Goal: Information Seeking & Learning: Check status

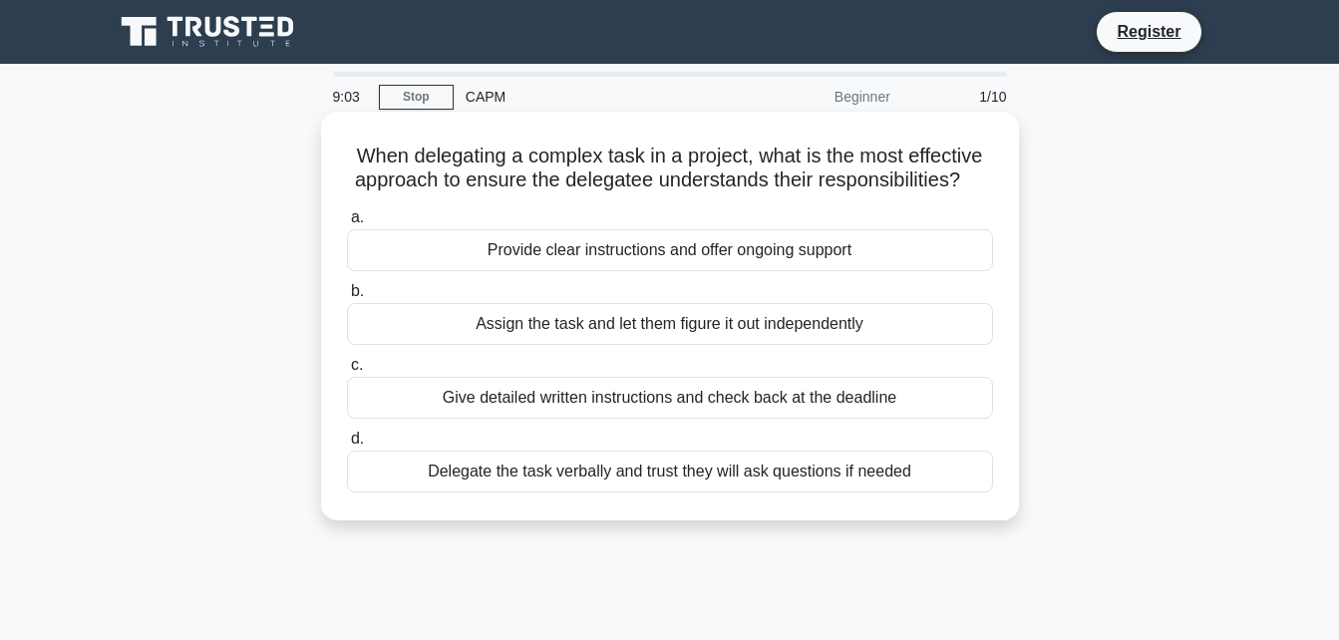
click at [575, 253] on div "Provide clear instructions and offer ongoing support" at bounding box center [670, 250] width 646 height 42
click at [347, 224] on input "a. Provide clear instructions and offer ongoing support" at bounding box center [347, 217] width 0 height 13
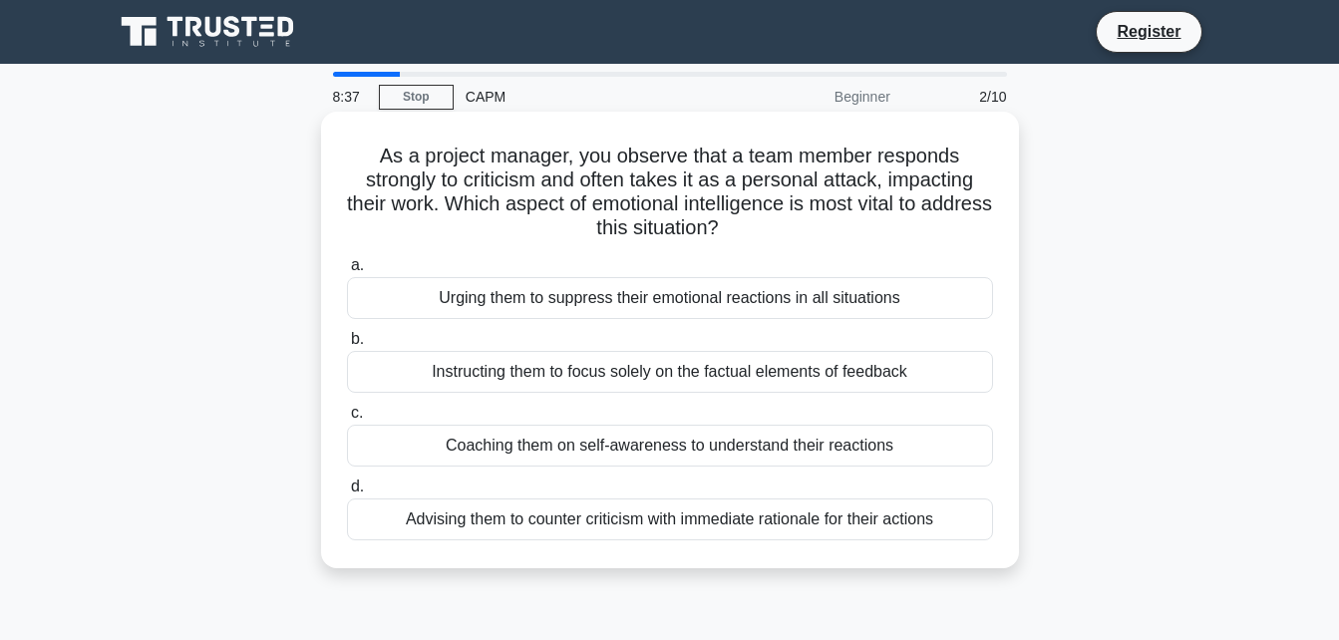
click at [538, 445] on div "Coaching them on self-awareness to understand their reactions" at bounding box center [670, 446] width 646 height 42
click at [347, 420] on input "c. Coaching them on self-awareness to understand their reactions" at bounding box center [347, 413] width 0 height 13
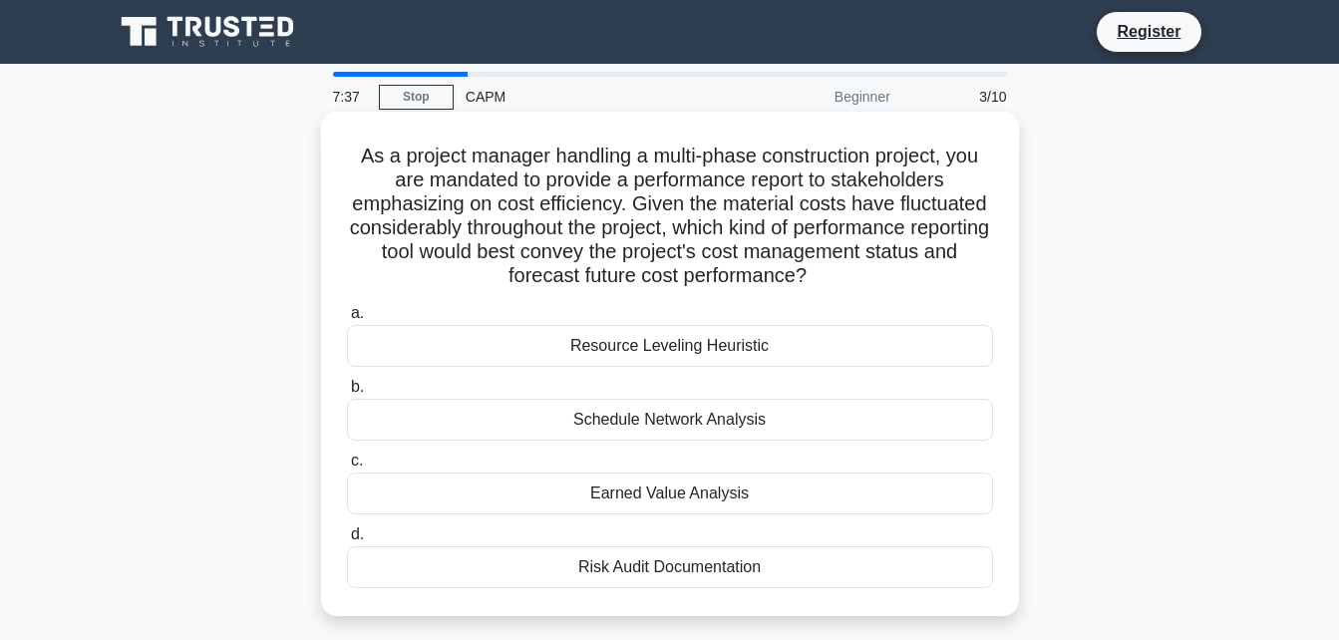
click at [613, 337] on div "Resource Leveling Heuristic" at bounding box center [670, 346] width 646 height 42
click at [347, 320] on input "a. Resource Leveling Heuristic" at bounding box center [347, 313] width 0 height 13
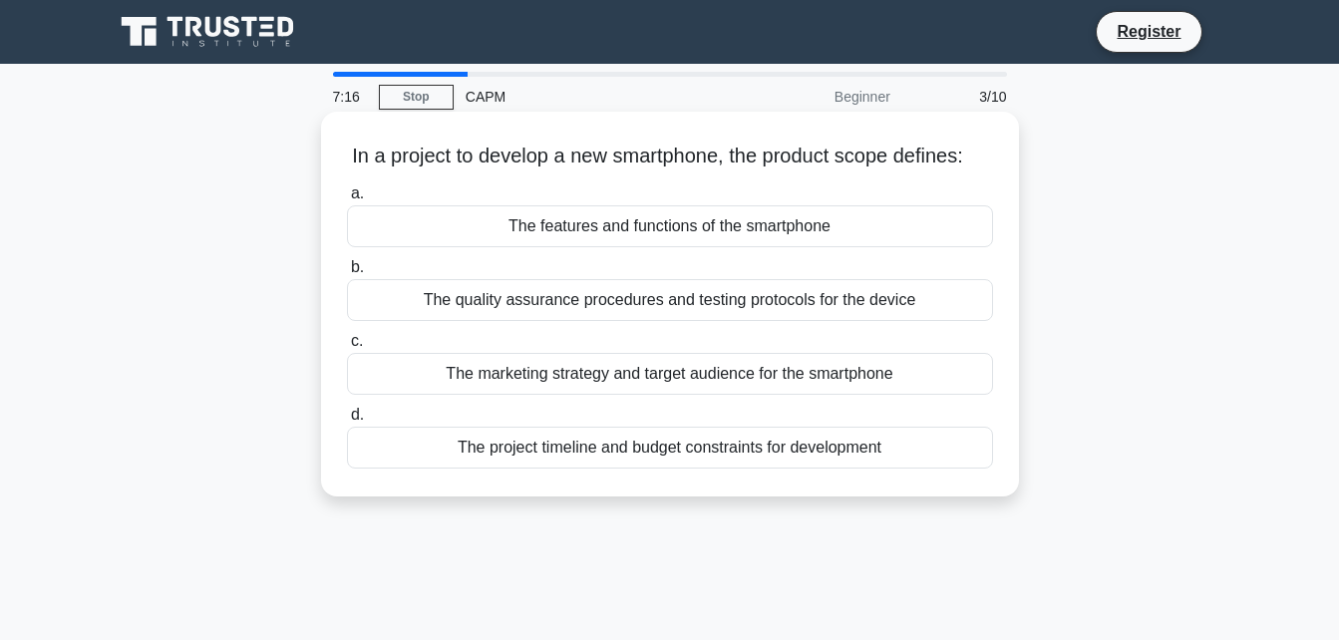
click at [681, 247] on div "The features and functions of the smartphone" at bounding box center [670, 226] width 646 height 42
click at [347, 200] on input "a. The features and functions of the smartphone" at bounding box center [347, 193] width 0 height 13
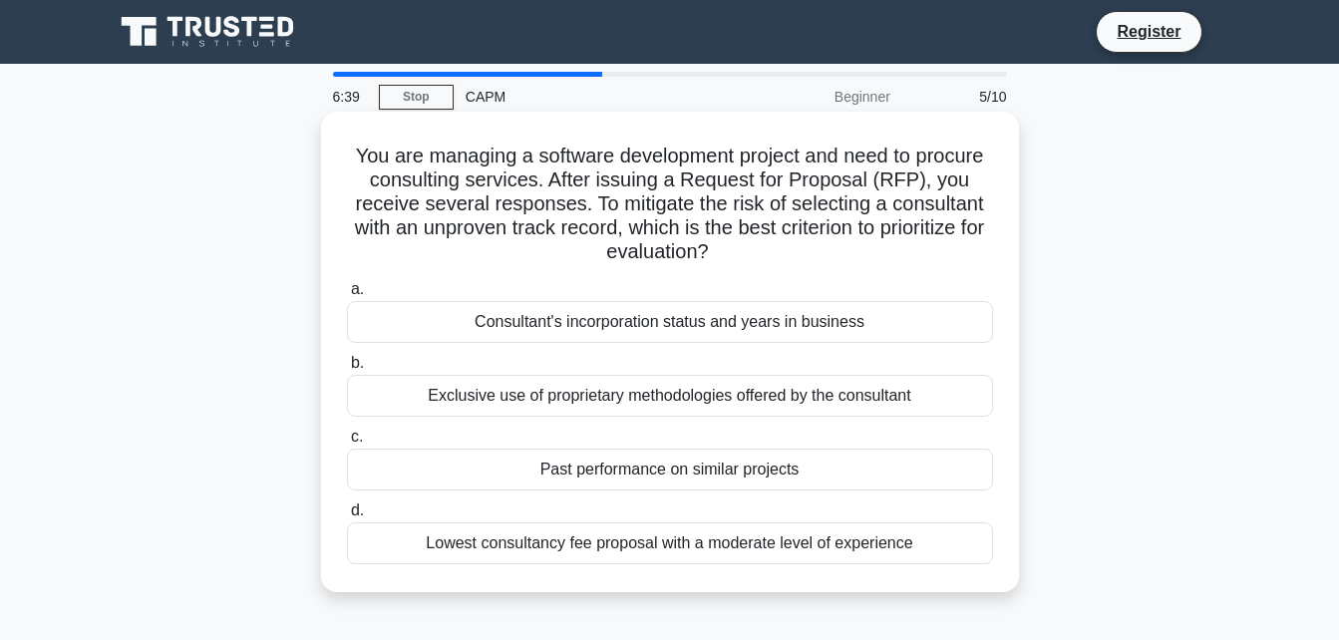
click at [489, 317] on div "Consultant's incorporation status and years in business" at bounding box center [670, 322] width 646 height 42
click at [347, 296] on input "a. Consultant's incorporation status and years in business" at bounding box center [347, 289] width 0 height 13
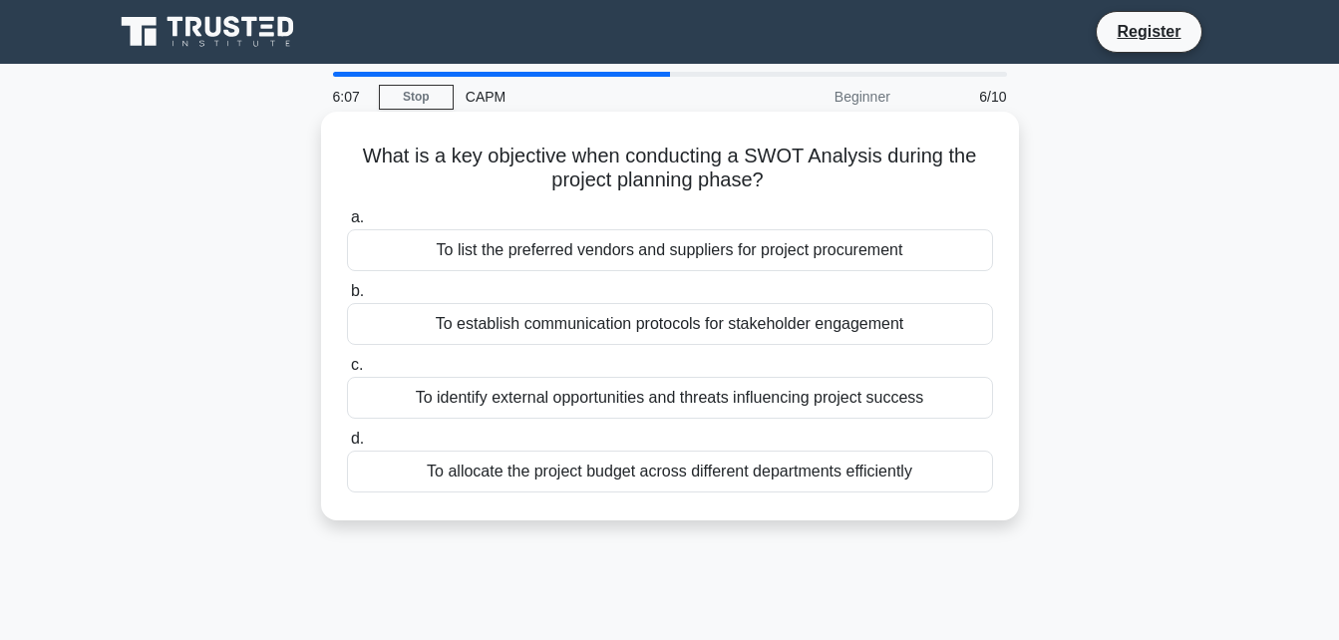
click at [491, 470] on div "To allocate the project budget across different departments efficiently" at bounding box center [670, 472] width 646 height 42
click at [347, 446] on input "d. To allocate the project budget across different departments efficiently" at bounding box center [347, 439] width 0 height 13
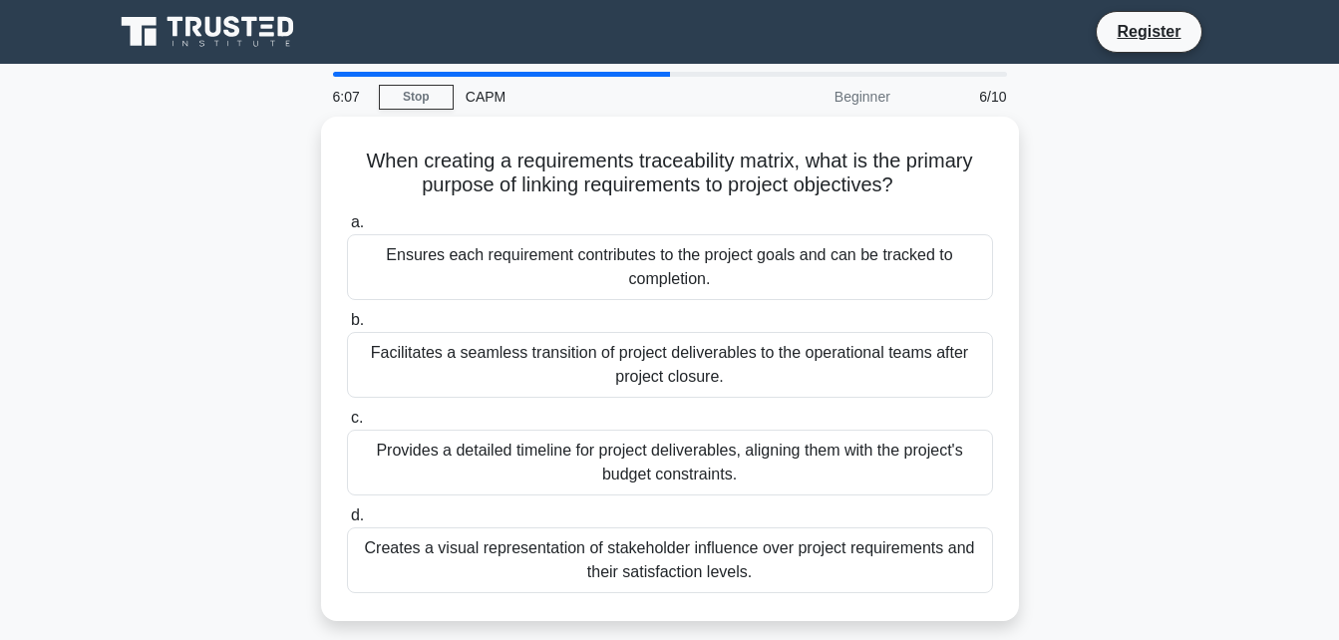
click at [491, 470] on div "Provides a detailed timeline for project deliverables, aligning them with the p…" at bounding box center [670, 463] width 646 height 66
click at [347, 425] on input "c. Provides a detailed timeline for project deliverables, aligning them with th…" at bounding box center [347, 418] width 0 height 13
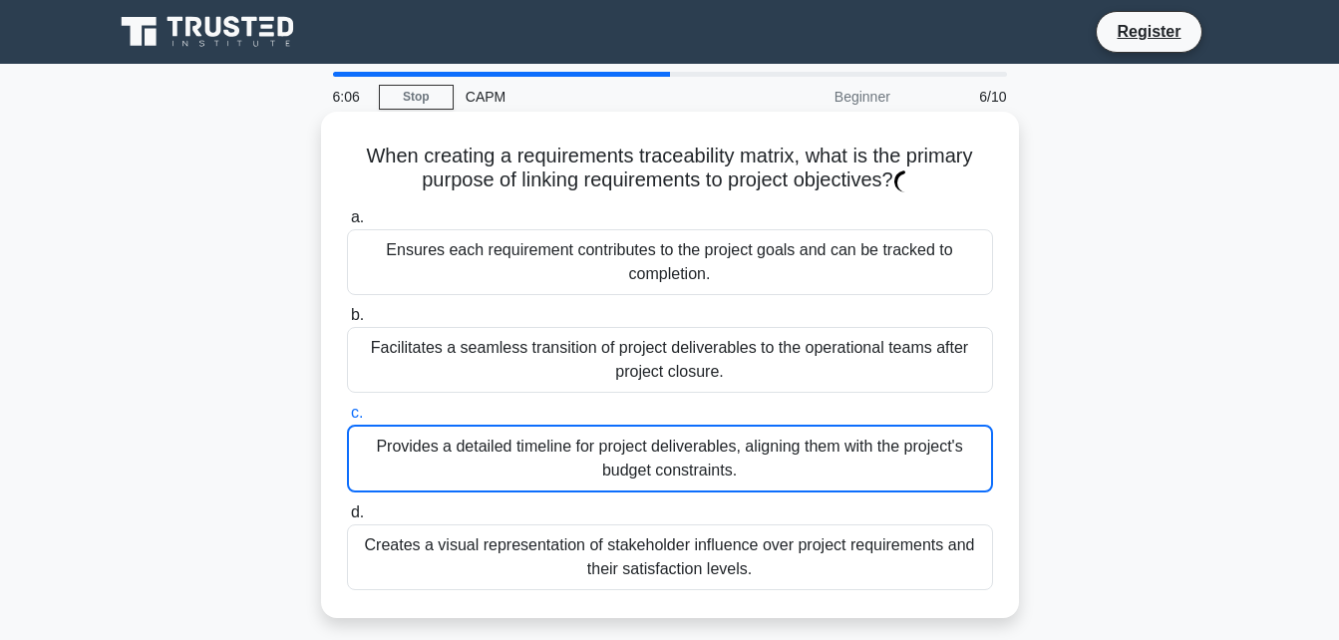
click at [491, 470] on div "Provides a detailed timeline for project deliverables, aligning them with the p…" at bounding box center [670, 459] width 646 height 68
click at [347, 420] on input "c. Provides a detailed timeline for project deliverables, aligning them with th…" at bounding box center [347, 413] width 0 height 13
click at [491, 470] on div "Provides a detailed timeline for project deliverables, aligning them with the p…" at bounding box center [670, 459] width 646 height 68
click at [347, 420] on input "c. Provides a detailed timeline for project deliverables, aligning them with th…" at bounding box center [347, 413] width 0 height 13
click at [491, 470] on div "Provides a detailed timeline for project deliverables, aligning them with the p…" at bounding box center [670, 459] width 646 height 68
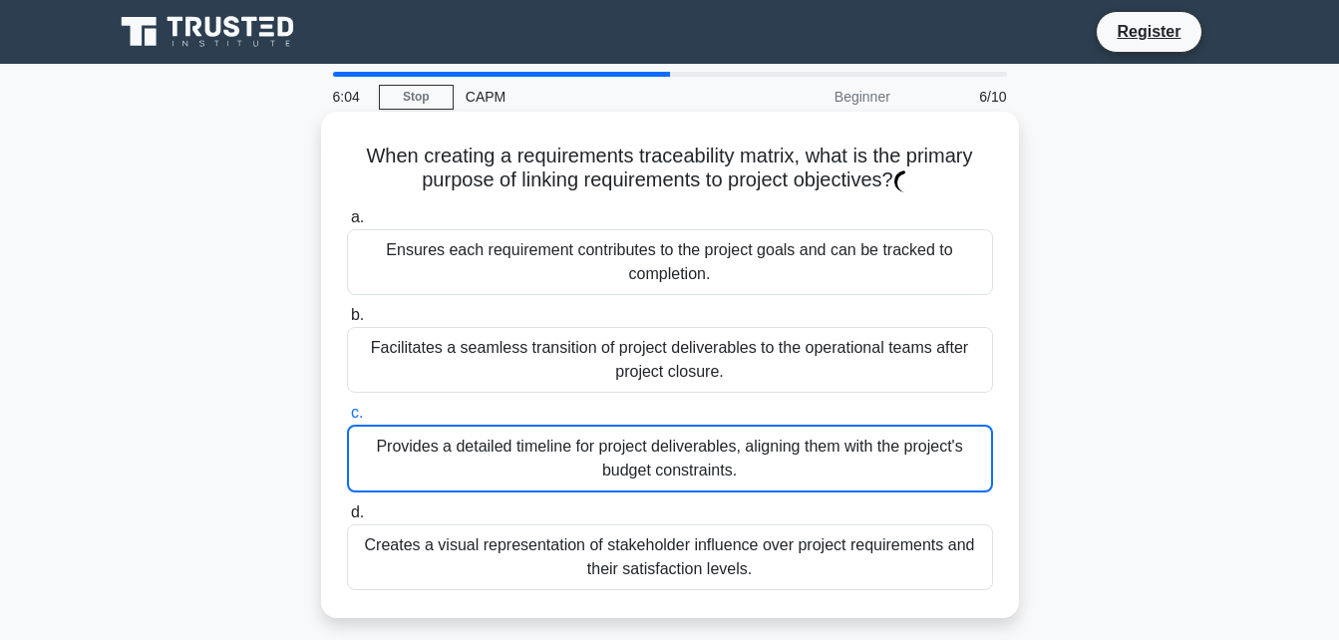
click at [347, 420] on input "c. Provides a detailed timeline for project deliverables, aligning them with th…" at bounding box center [347, 413] width 0 height 13
click at [491, 470] on div "Provides a detailed timeline for project deliverables, aligning them with the p…" at bounding box center [670, 459] width 646 height 68
click at [347, 420] on input "c. Provides a detailed timeline for project deliverables, aligning them with th…" at bounding box center [347, 413] width 0 height 13
click at [491, 470] on div "Provides a detailed timeline for project deliverables, aligning them with the p…" at bounding box center [670, 459] width 646 height 68
click at [347, 420] on input "c. Provides a detailed timeline for project deliverables, aligning them with th…" at bounding box center [347, 413] width 0 height 13
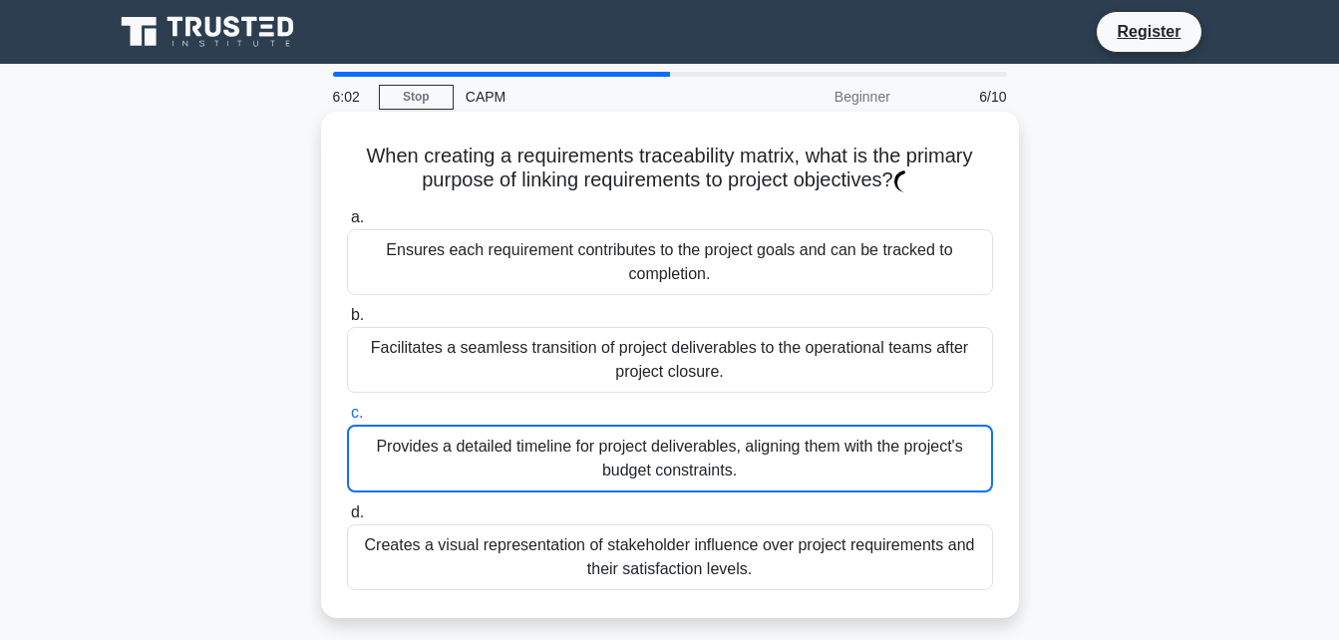
drag, startPoint x: 491, startPoint y: 470, endPoint x: 667, endPoint y: 481, distance: 175.8
click at [667, 481] on div "Provides a detailed timeline for project deliverables, aligning them with the p…" at bounding box center [670, 459] width 646 height 68
click at [347, 420] on input "c. Provides a detailed timeline for project deliverables, aligning them with th…" at bounding box center [347, 413] width 0 height 13
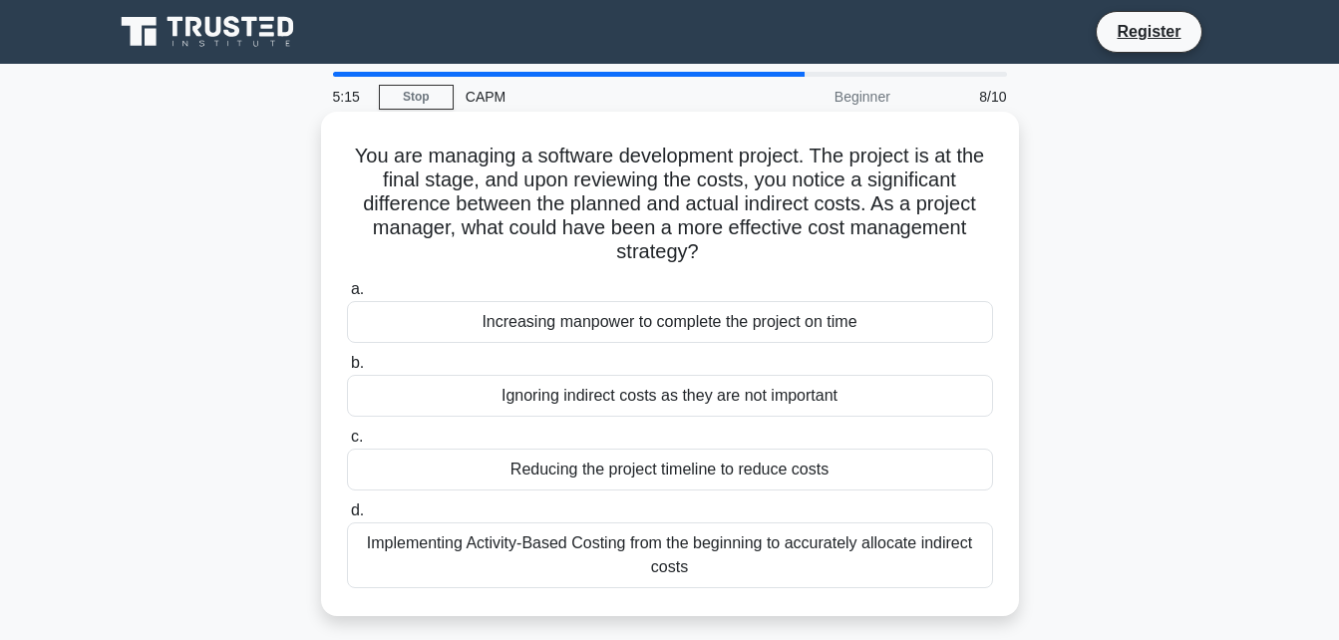
click at [655, 554] on div "Implementing Activity-Based Costing from the beginning to accurately allocate i…" at bounding box center [670, 555] width 646 height 66
click at [347, 517] on input "d. Implementing Activity-Based Costing from the beginning to accurately allocat…" at bounding box center [347, 510] width 0 height 13
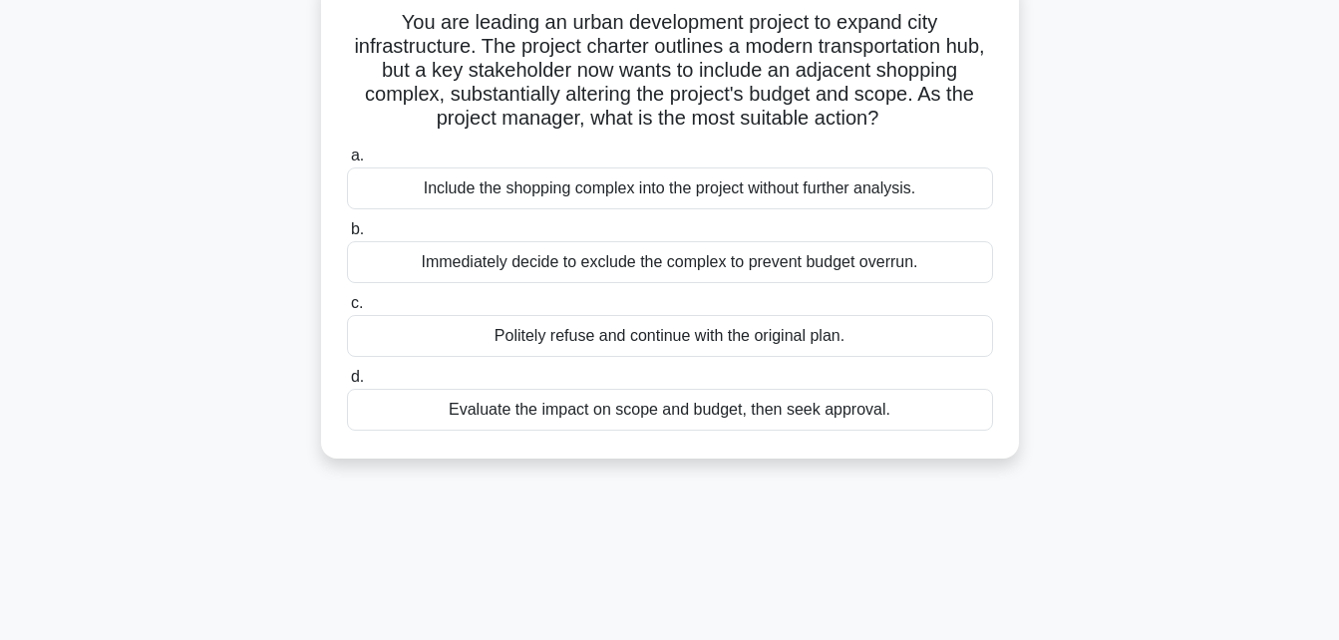
scroll to position [140, 0]
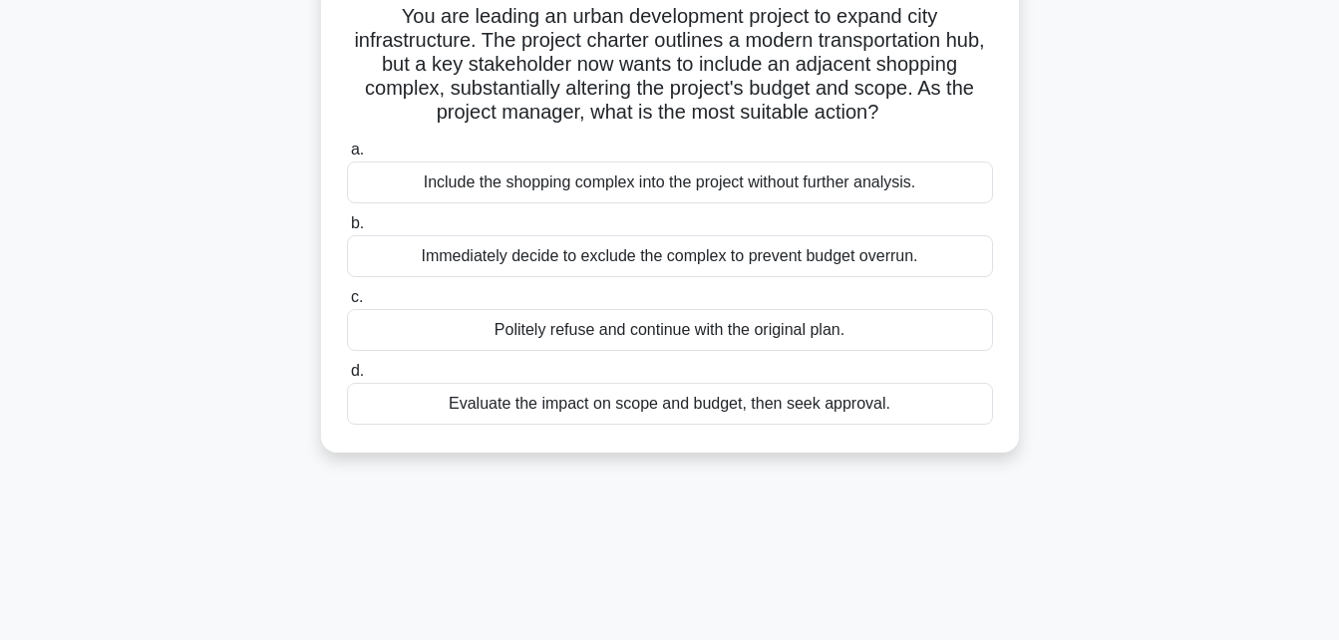
click at [578, 421] on div "Evaluate the impact on scope and budget, then seek approval." at bounding box center [670, 404] width 646 height 42
click at [347, 378] on input "d. Evaluate the impact on scope and budget, then seek approval." at bounding box center [347, 371] width 0 height 13
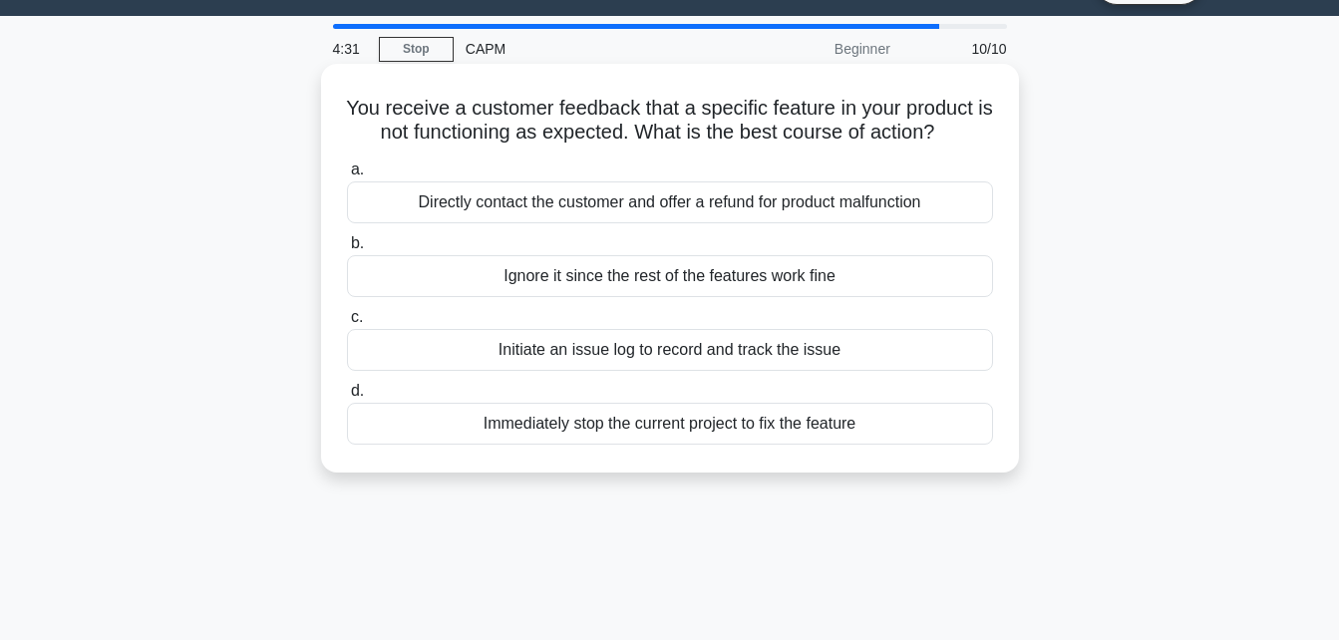
scroll to position [0, 0]
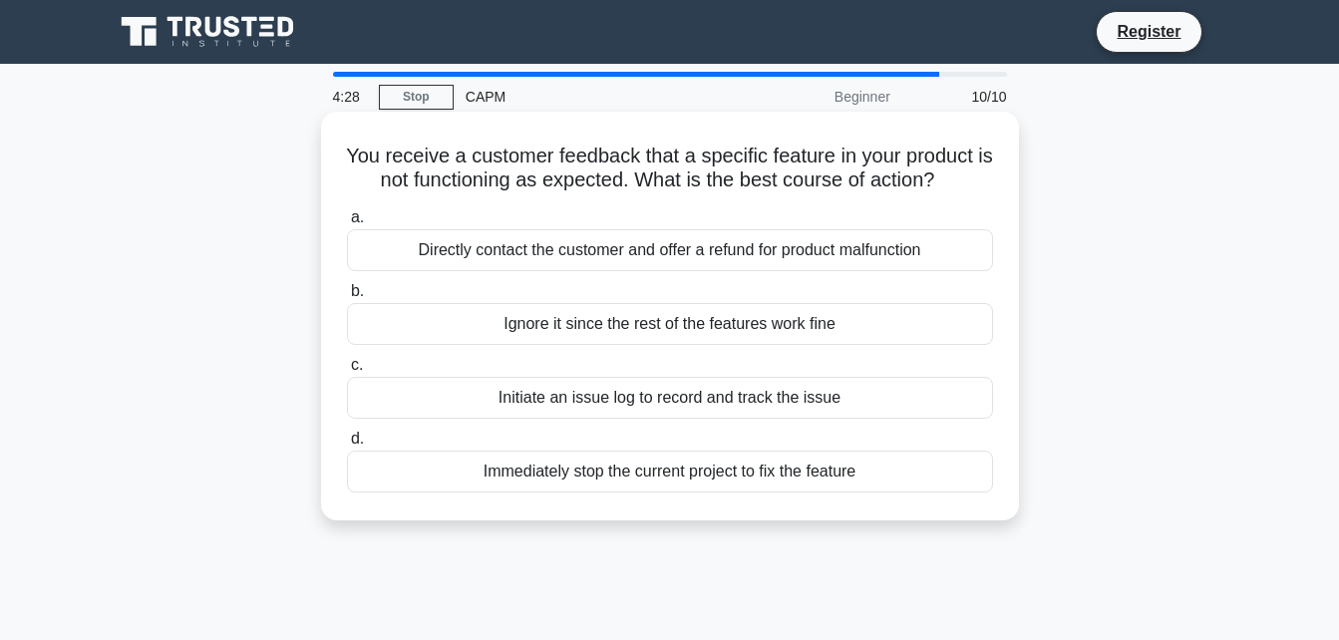
click at [486, 467] on div "Immediately stop the current project to fix the feature" at bounding box center [670, 472] width 646 height 42
click at [347, 446] on input "d. Immediately stop the current project to fix the feature" at bounding box center [347, 439] width 0 height 13
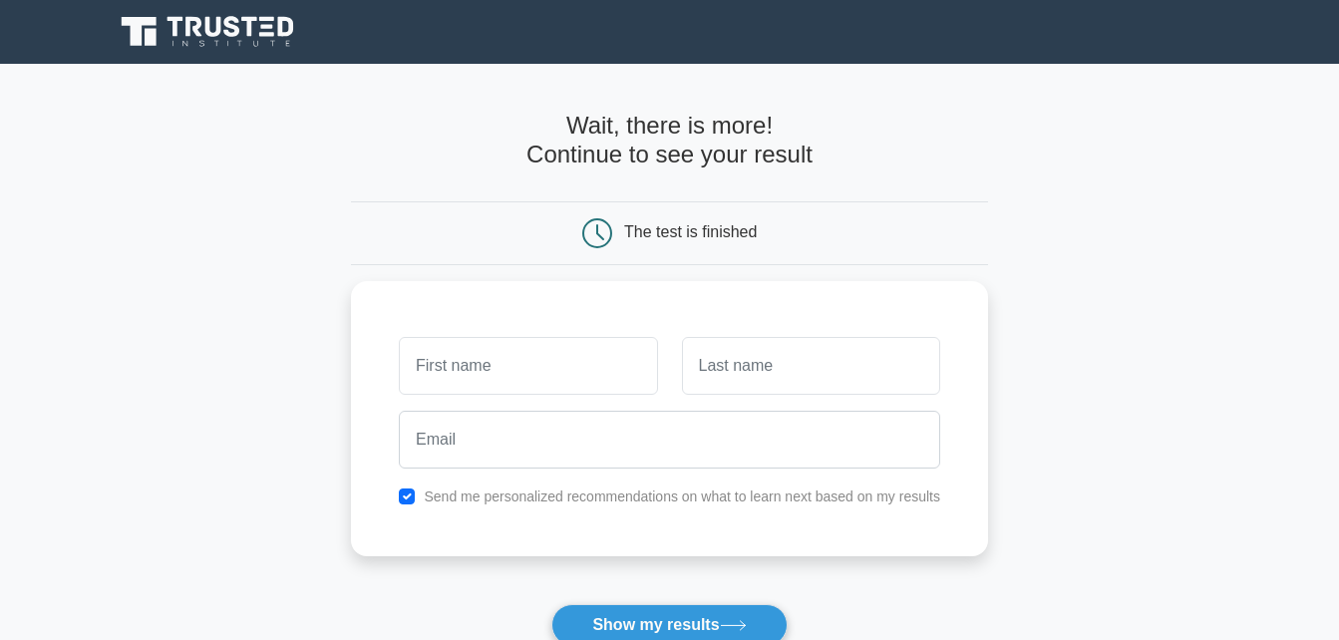
click at [1193, 260] on main "Wait, there is more! Continue to see your result The test is finished and the" at bounding box center [669, 423] width 1339 height 718
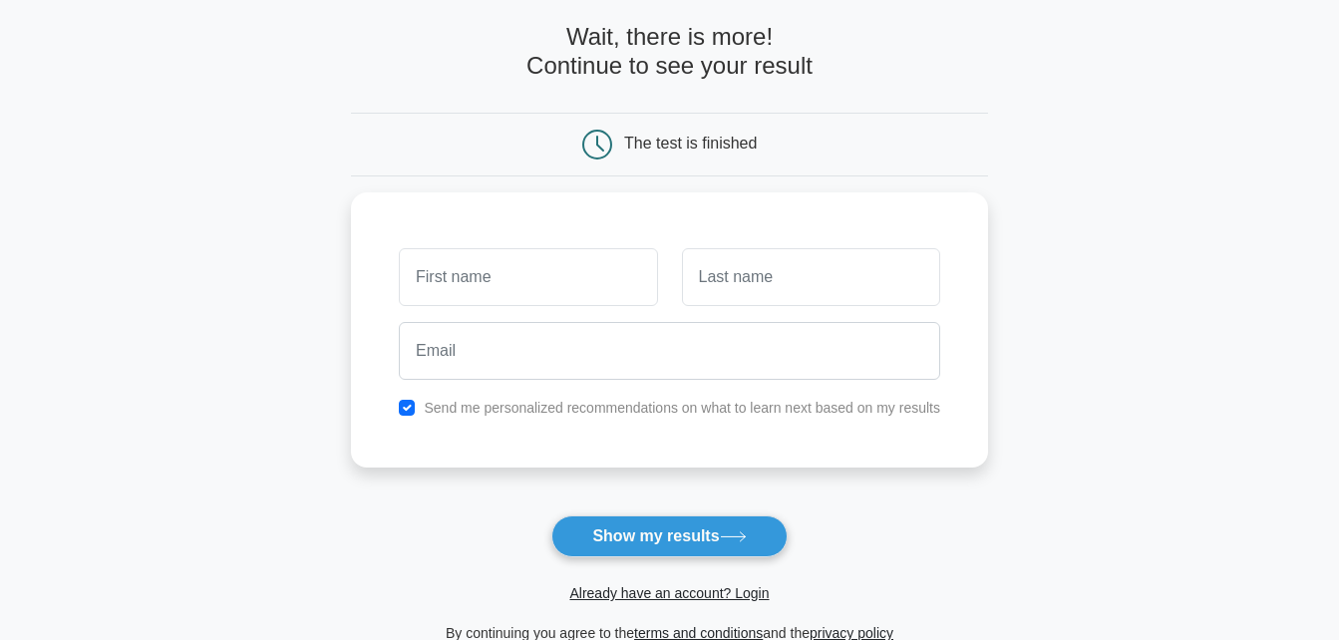
scroll to position [120, 0]
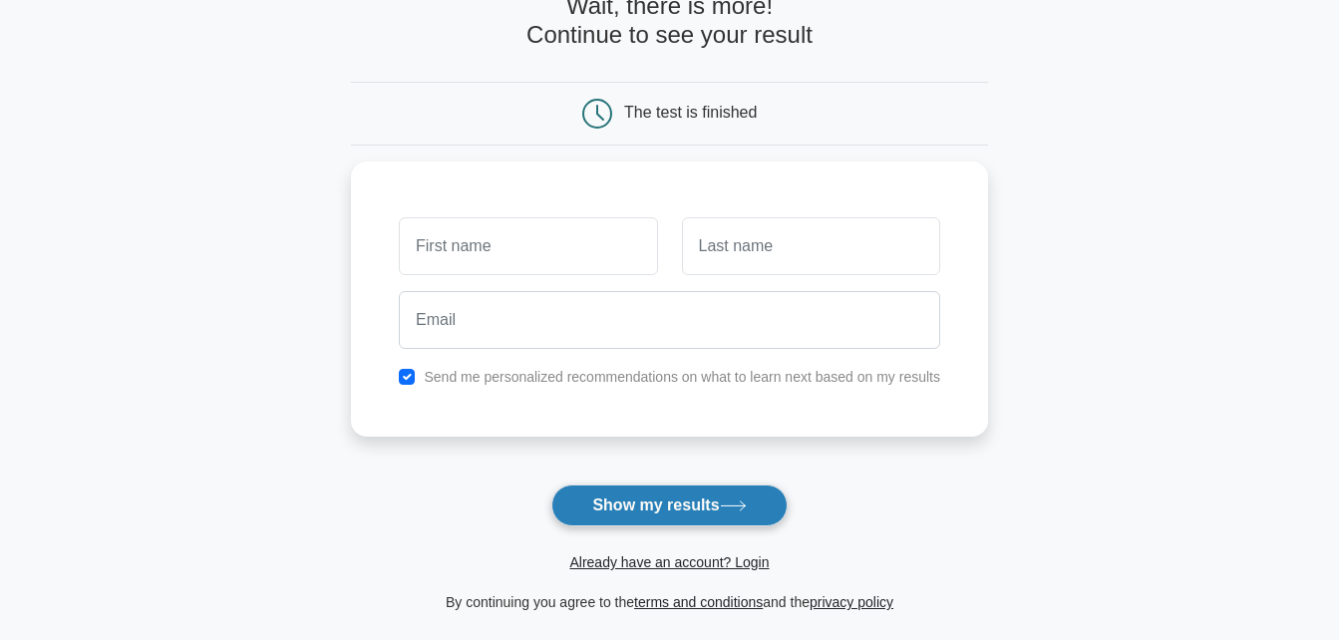
click at [753, 488] on button "Show my results" at bounding box center [668, 505] width 235 height 42
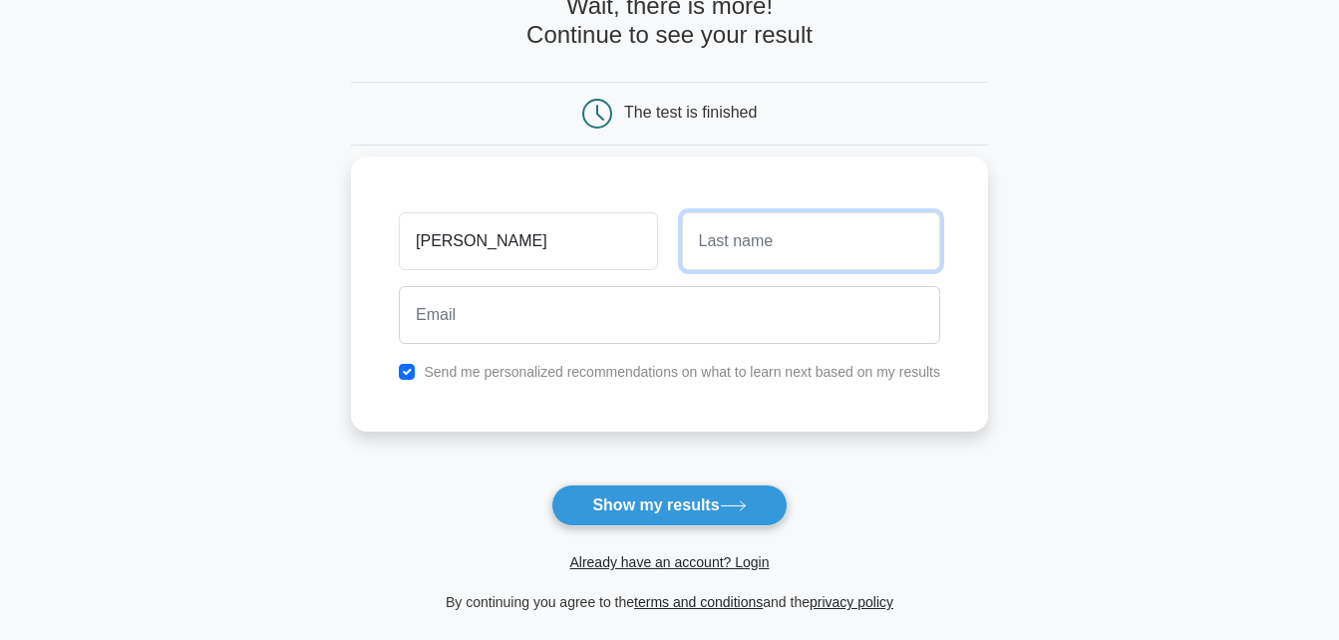
click at [839, 254] on input "text" at bounding box center [811, 241] width 258 height 58
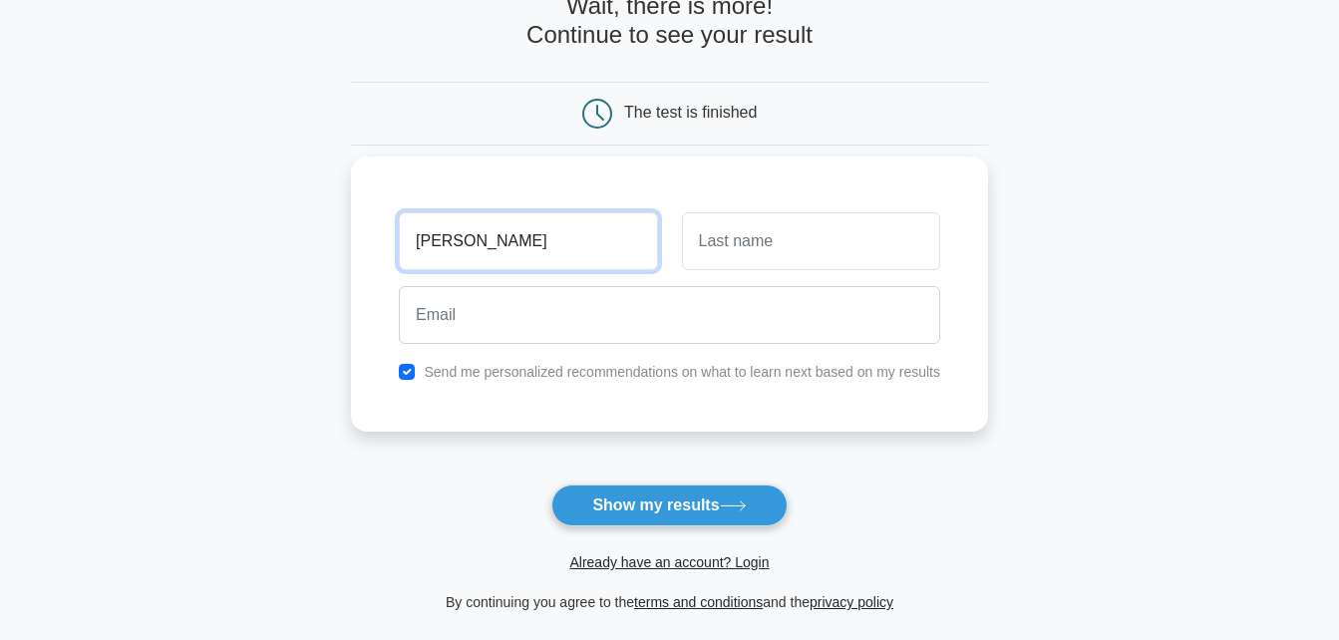
click at [640, 250] on input "[PERSON_NAME]" at bounding box center [528, 241] width 258 height 58
type input "m"
type input "M"
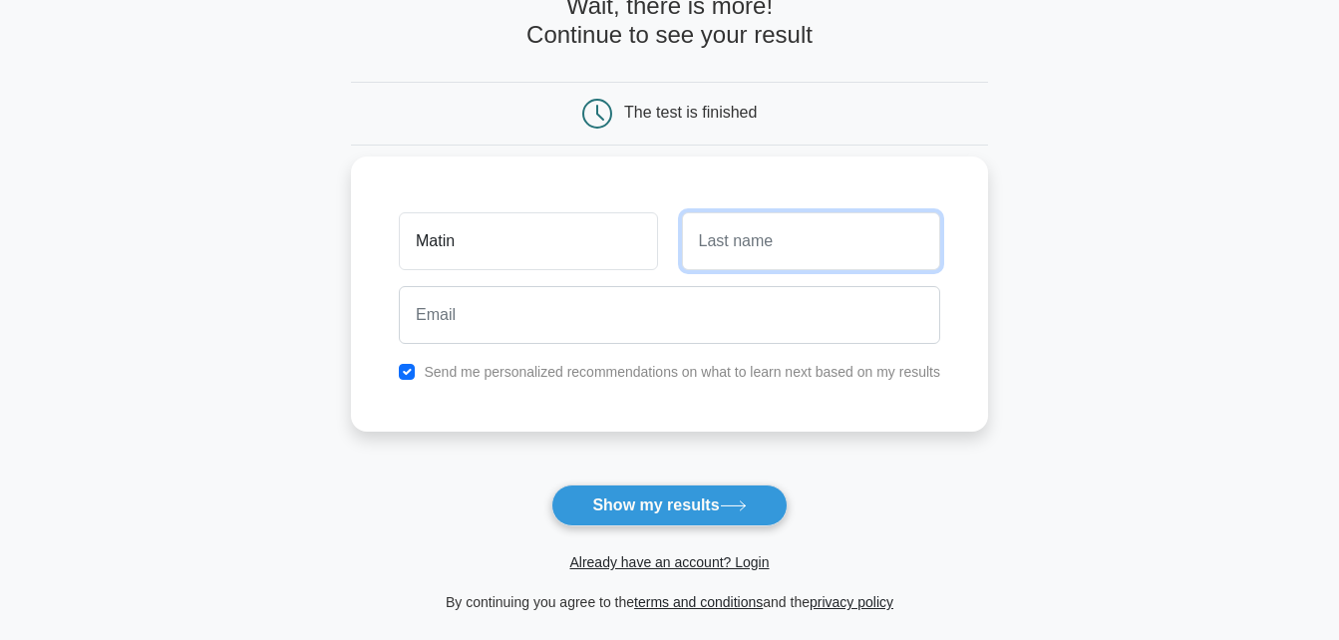
click at [765, 231] on input "text" at bounding box center [811, 241] width 258 height 58
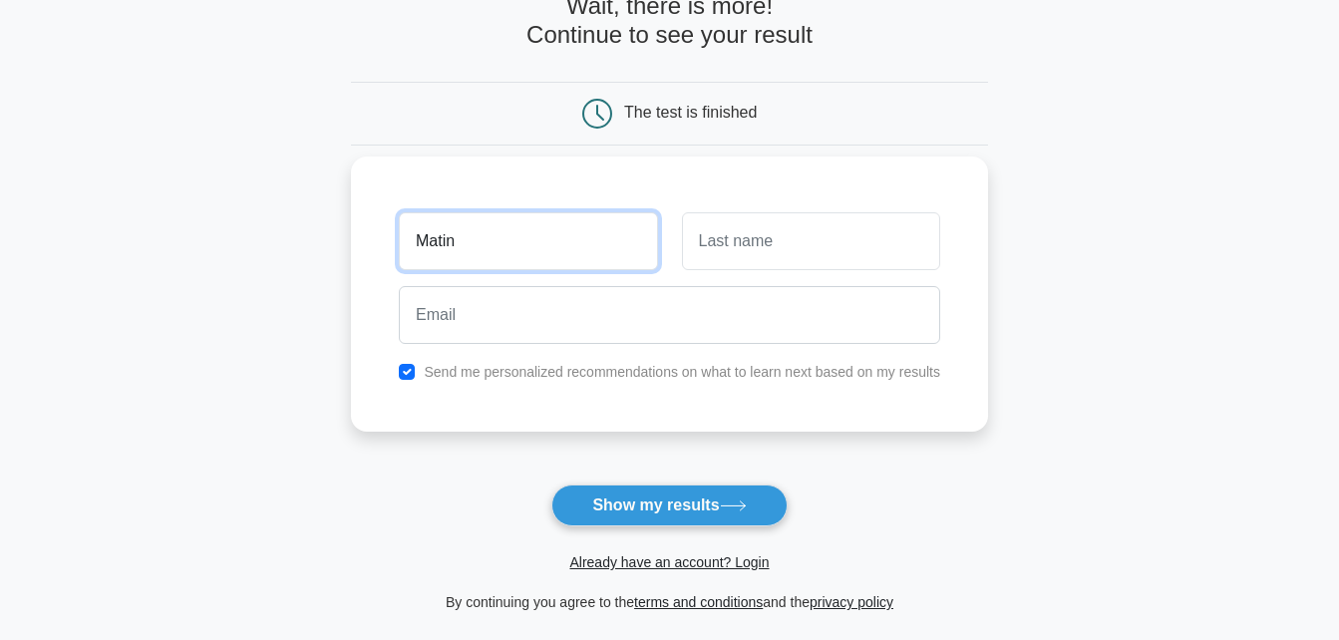
click at [446, 244] on input "Matin" at bounding box center [528, 241] width 258 height 58
click at [446, 244] on input "in" at bounding box center [528, 241] width 258 height 58
type input "Natyn"
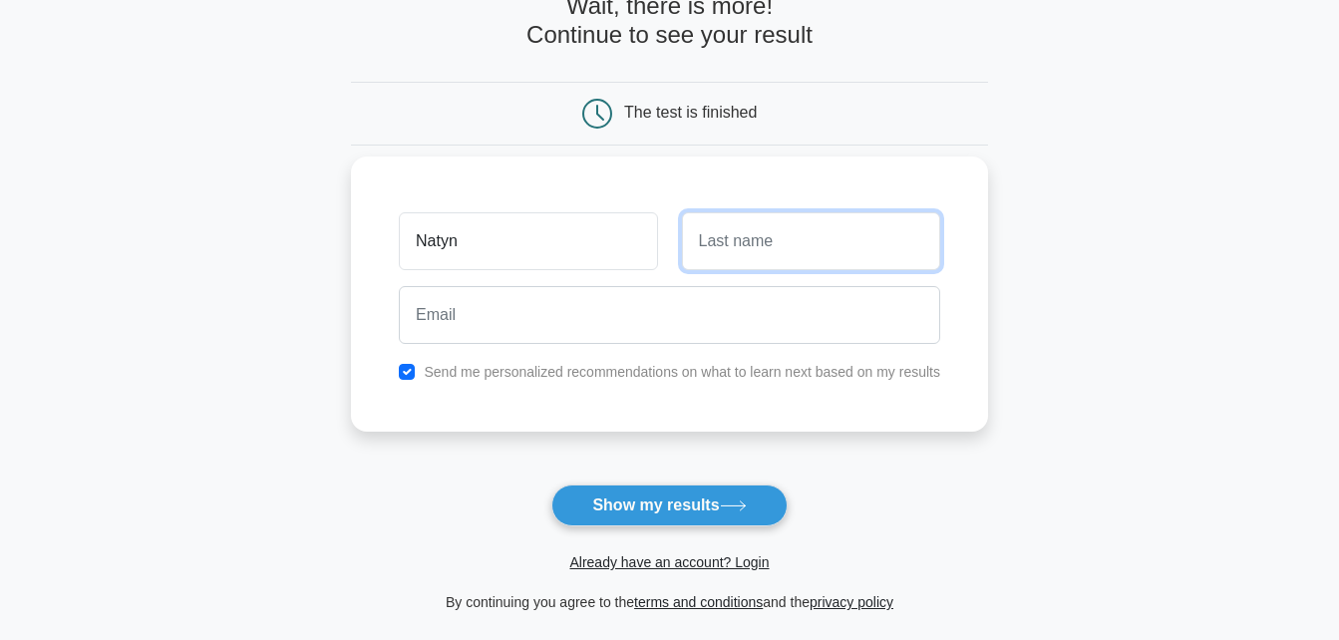
click at [775, 251] on input "text" at bounding box center [811, 241] width 258 height 58
type input "Ligule"
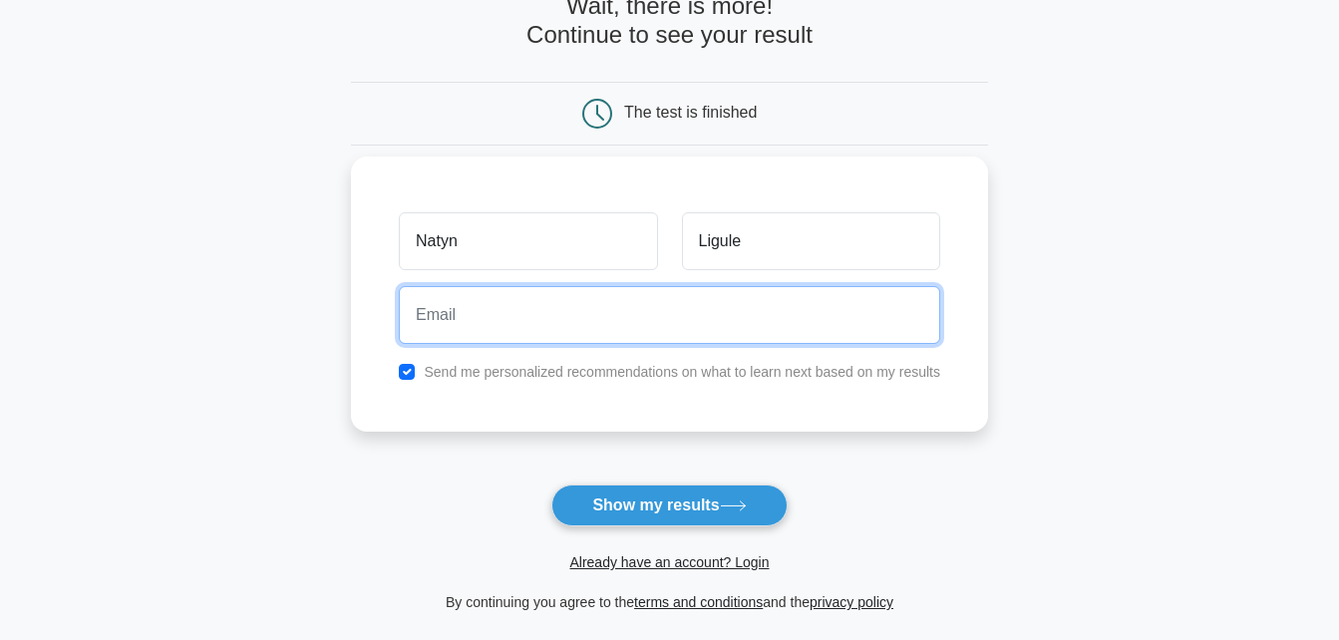
click at [691, 319] on input "email" at bounding box center [669, 315] width 541 height 58
type input "zanthunderlrage@gmail.com"
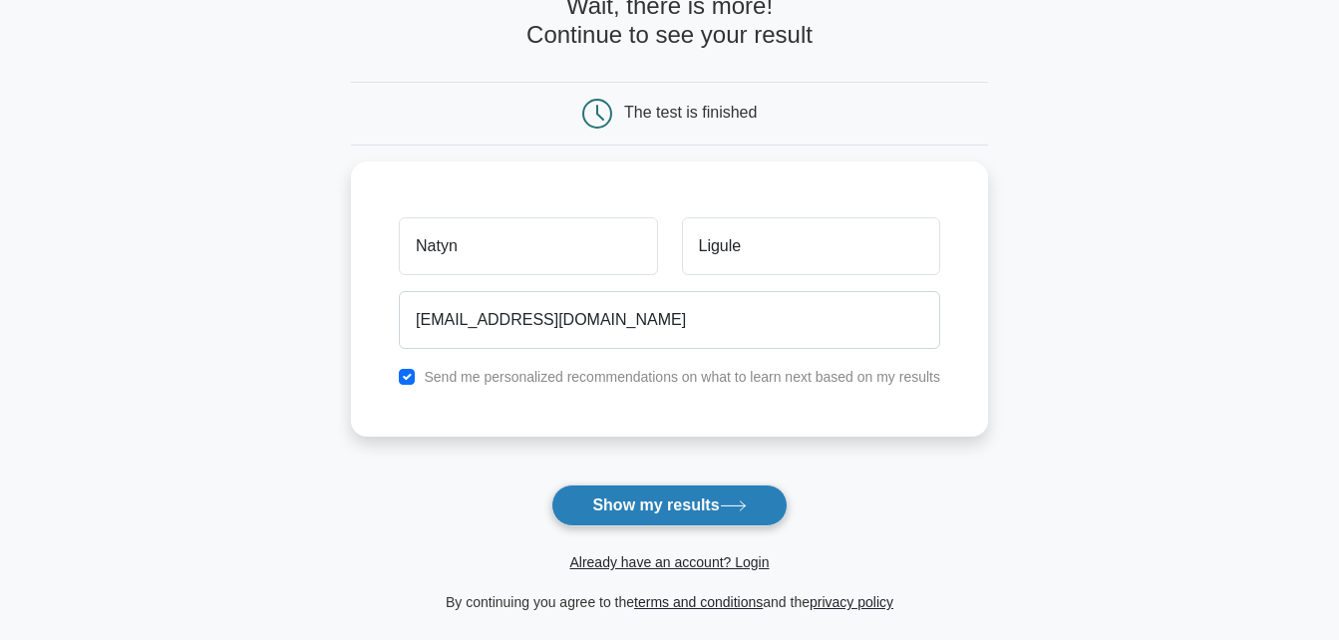
click at [623, 510] on button "Show my results" at bounding box center [668, 505] width 235 height 42
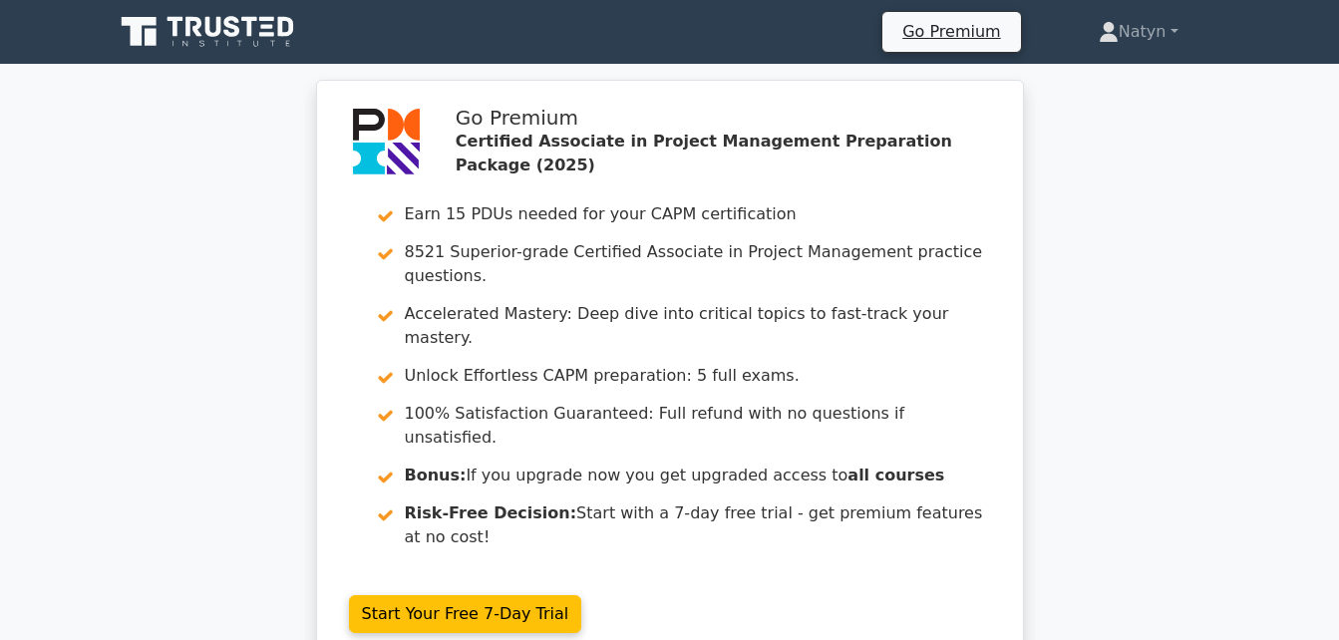
click at [1086, 313] on div "Go Premium Certified Associate in Project Management Preparation Package (2025)…" at bounding box center [669, 385] width 1339 height 610
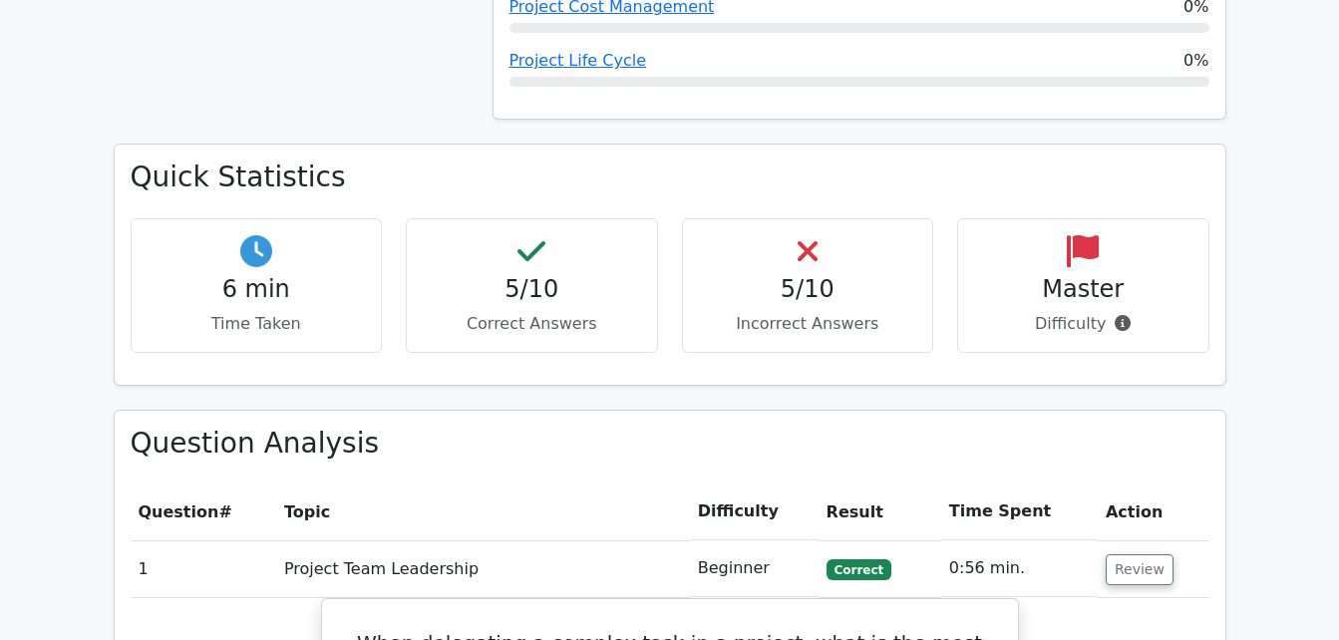
scroll to position [1611, 0]
